Goal: Find specific page/section: Find specific page/section

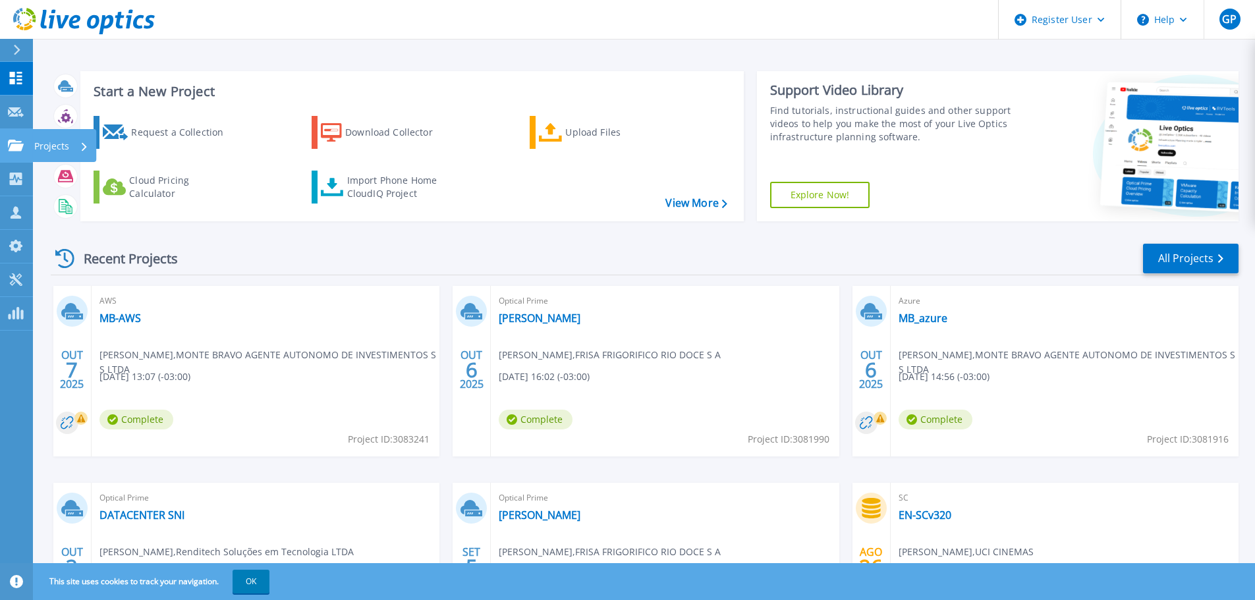
click at [22, 138] on link "Projects Projects" at bounding box center [16, 146] width 33 height 34
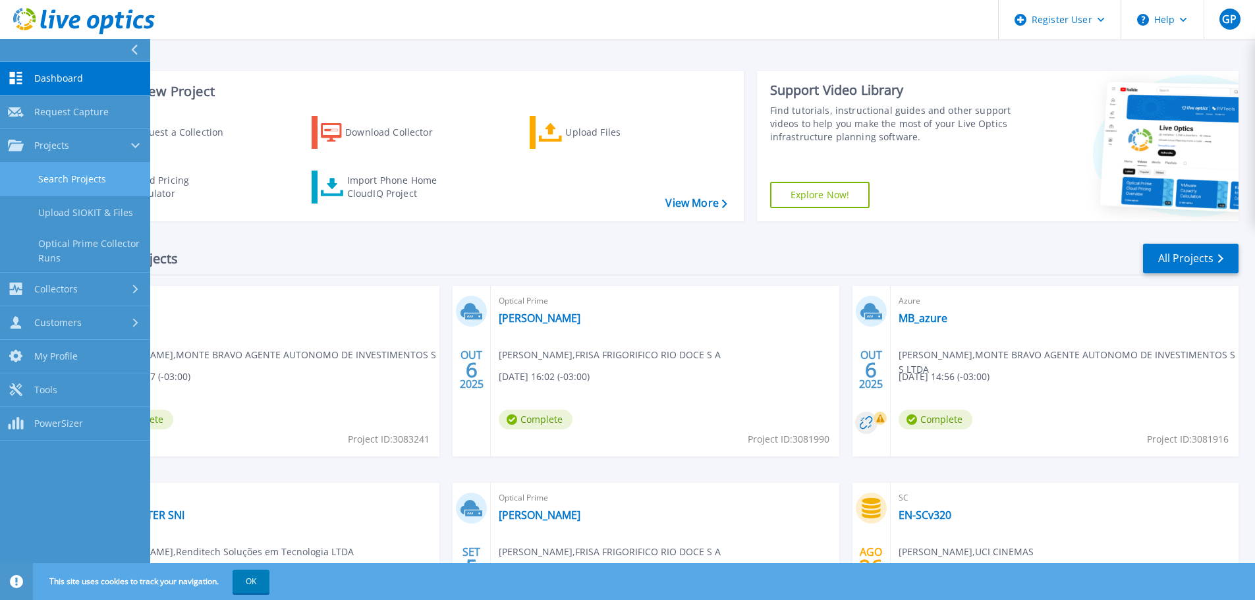
click at [48, 177] on link "Search Projects" at bounding box center [75, 180] width 150 height 34
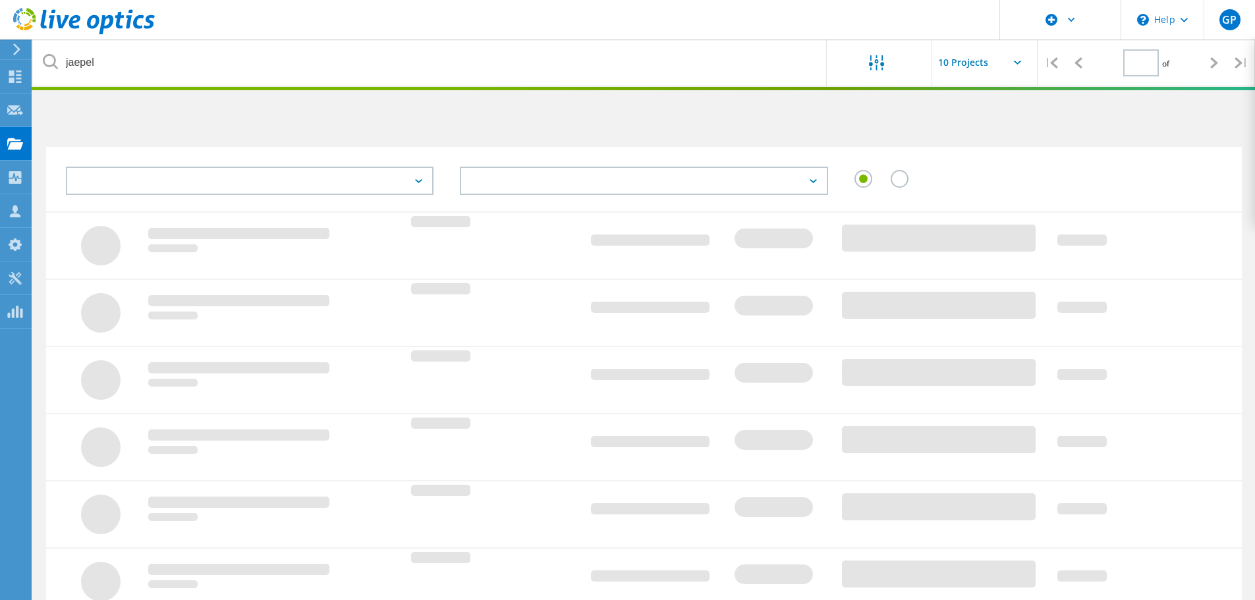
type input "1"
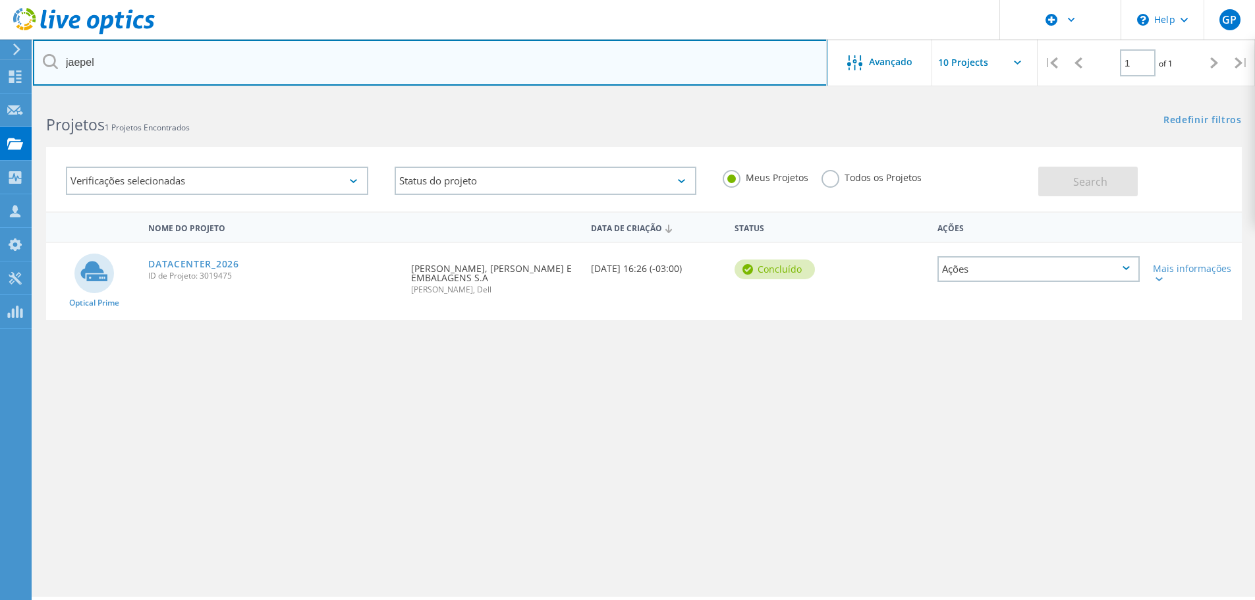
click at [214, 56] on input "jaepel" at bounding box center [430, 63] width 794 height 46
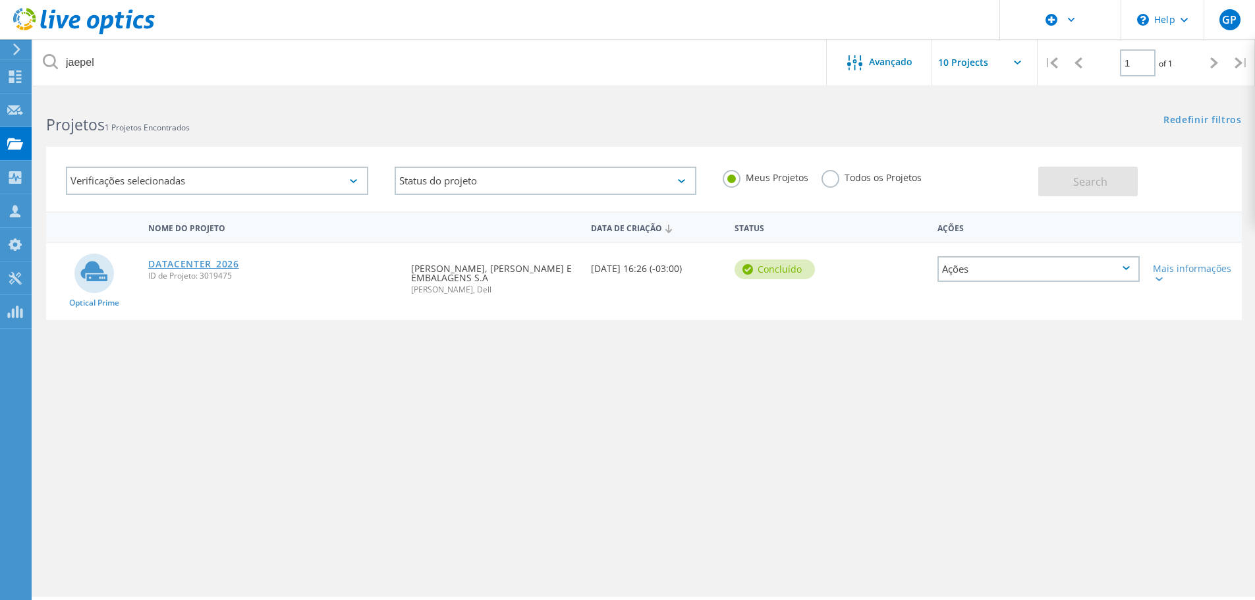
click at [221, 262] on link "DATACENTER_2026" at bounding box center [193, 264] width 91 height 9
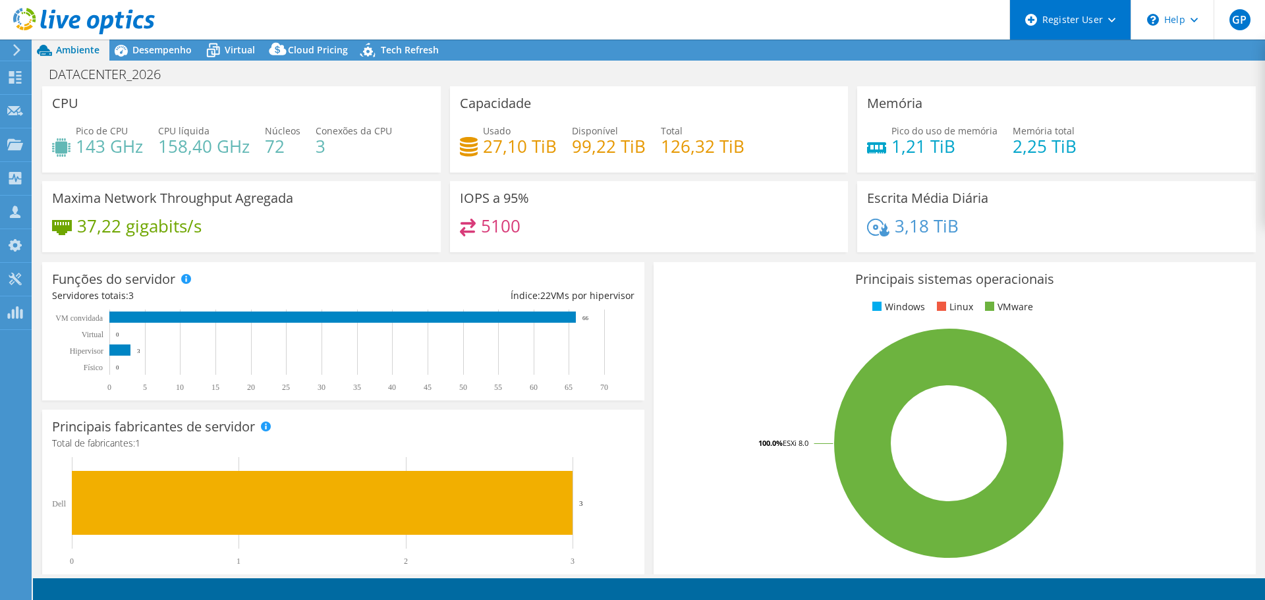
select select "USD"
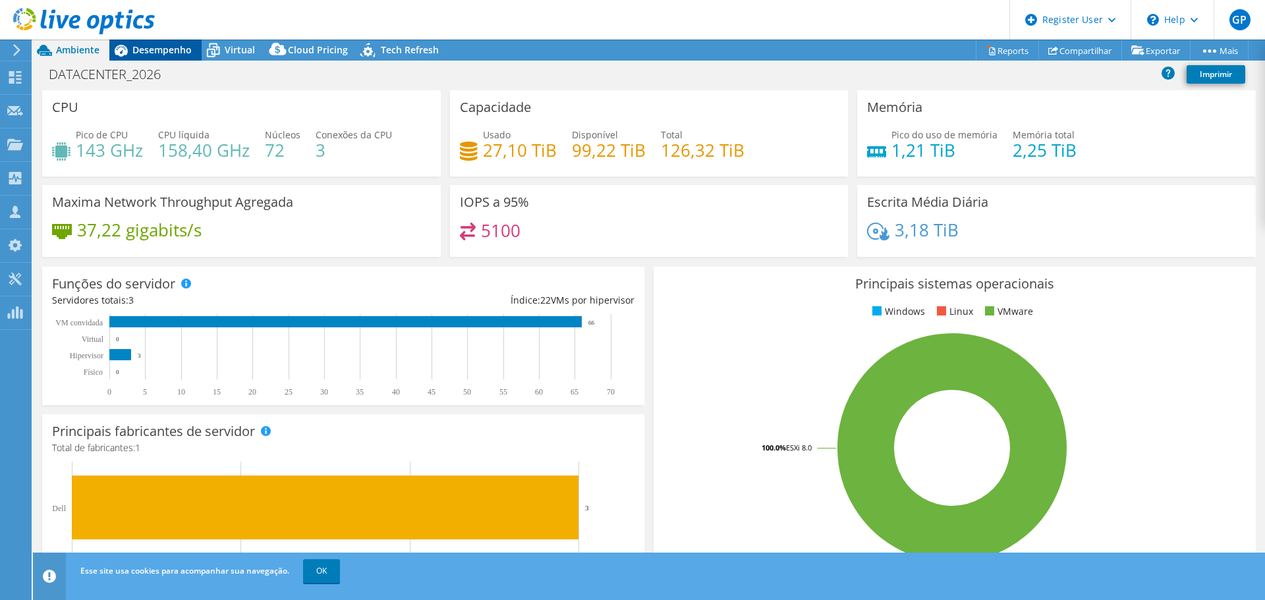
click at [179, 56] on div "Desempenho" at bounding box center [155, 50] width 92 height 21
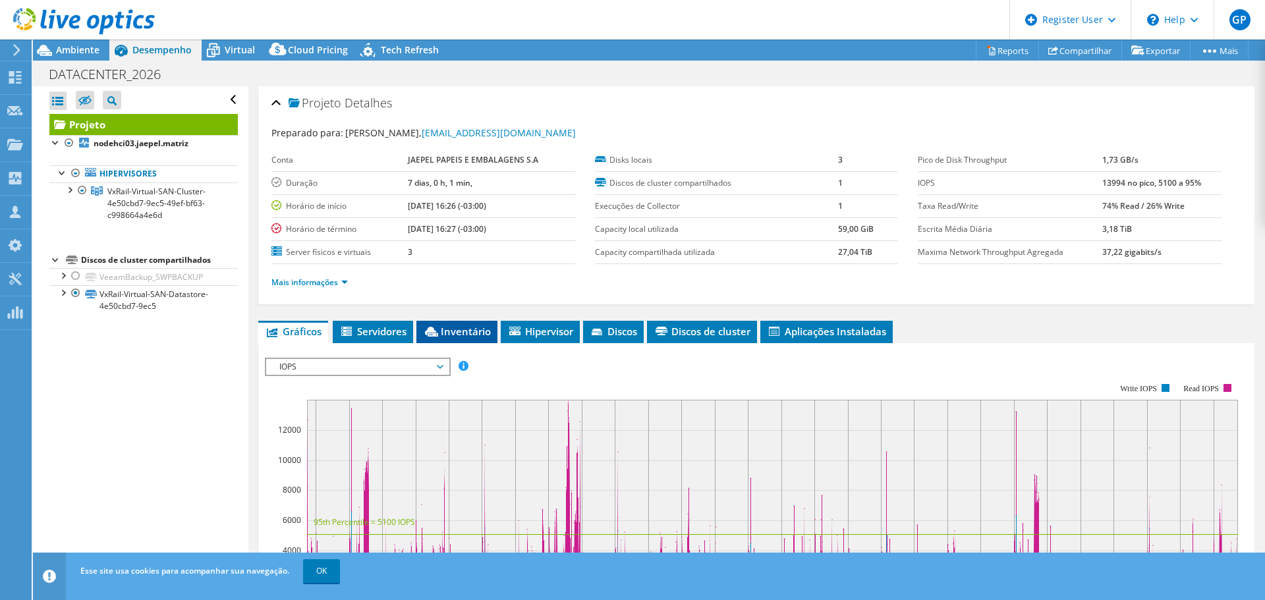
click at [468, 332] on span "Inventário" at bounding box center [457, 331] width 68 height 13
